Goal: Navigation & Orientation: Find specific page/section

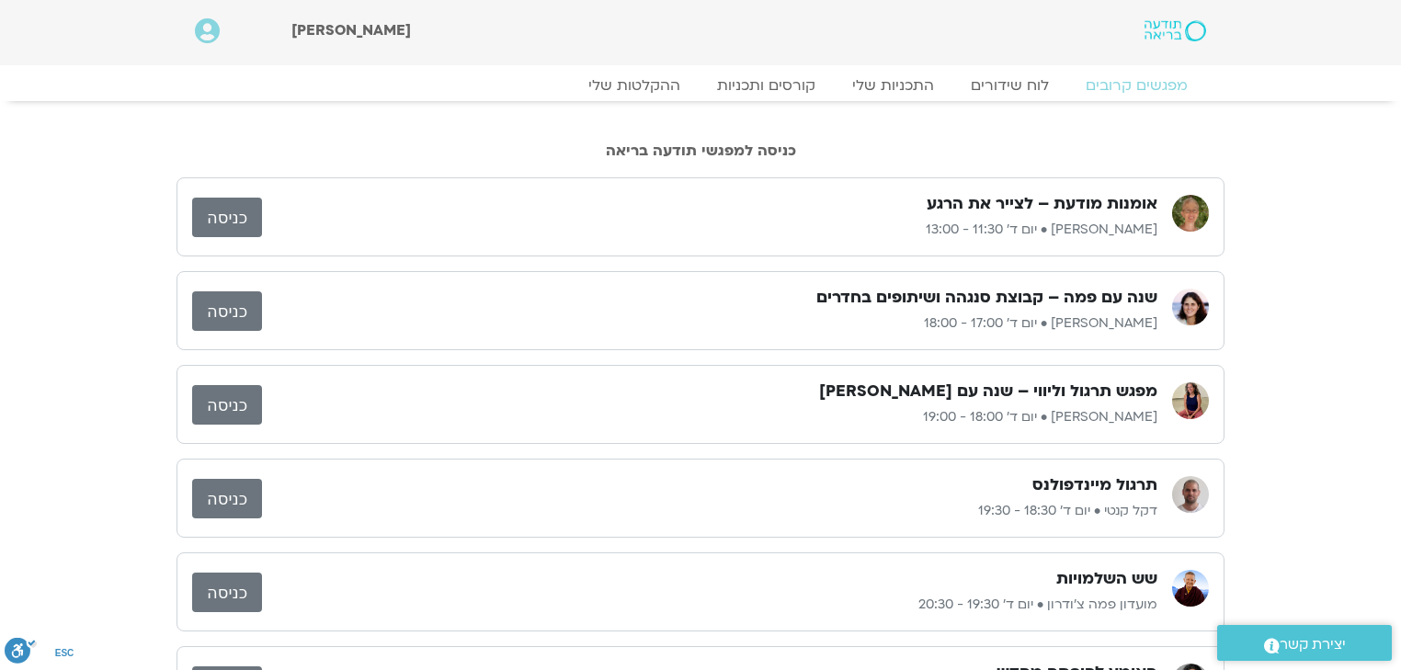
click at [239, 221] on link "כניסה" at bounding box center [227, 218] width 70 height 40
